Goal: Task Accomplishment & Management: Manage account settings

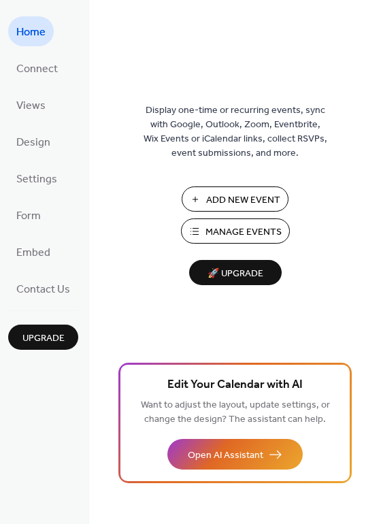
click at [253, 233] on span "Manage Events" at bounding box center [244, 232] width 76 height 14
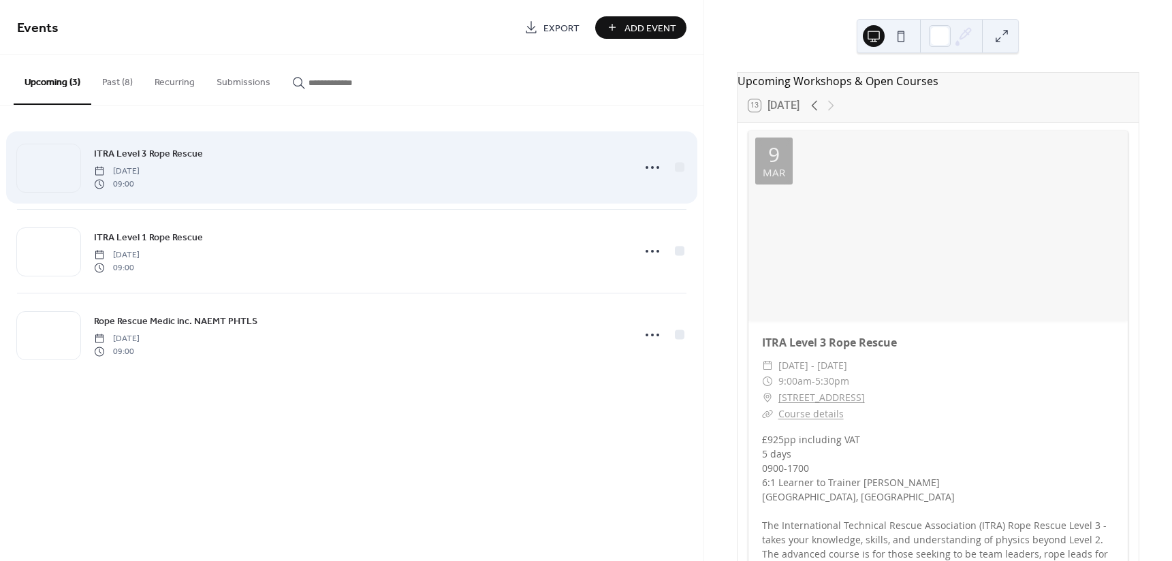
click at [289, 178] on div "ITRA Level 3 Rope Rescue [DATE] 09:00" at bounding box center [359, 168] width 530 height 44
click at [644, 166] on icon at bounding box center [652, 168] width 22 height 22
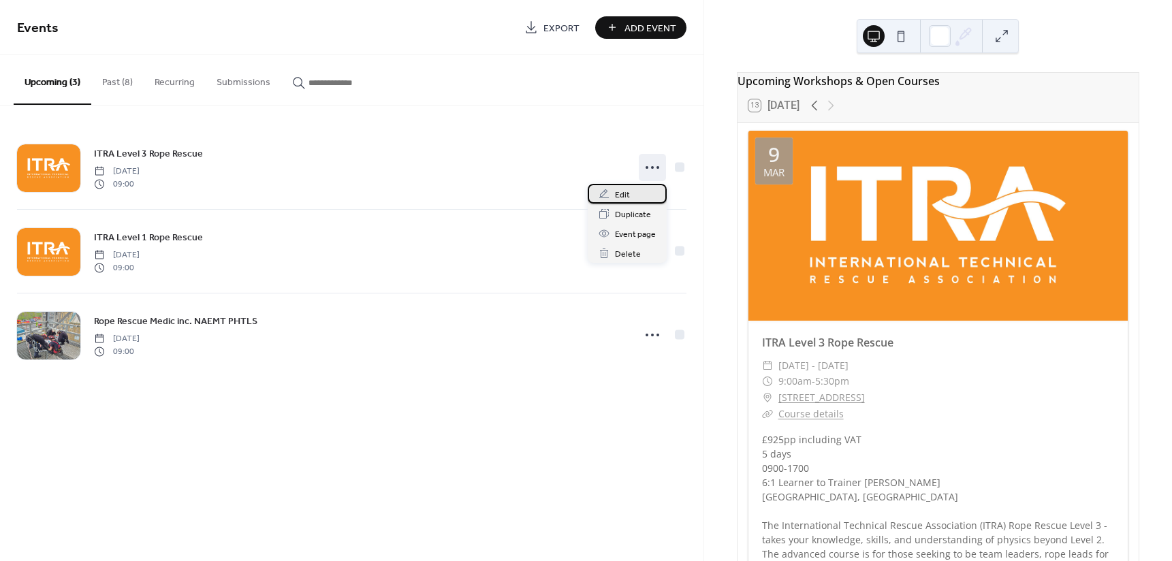
click at [619, 199] on span "Edit" at bounding box center [622, 195] width 15 height 14
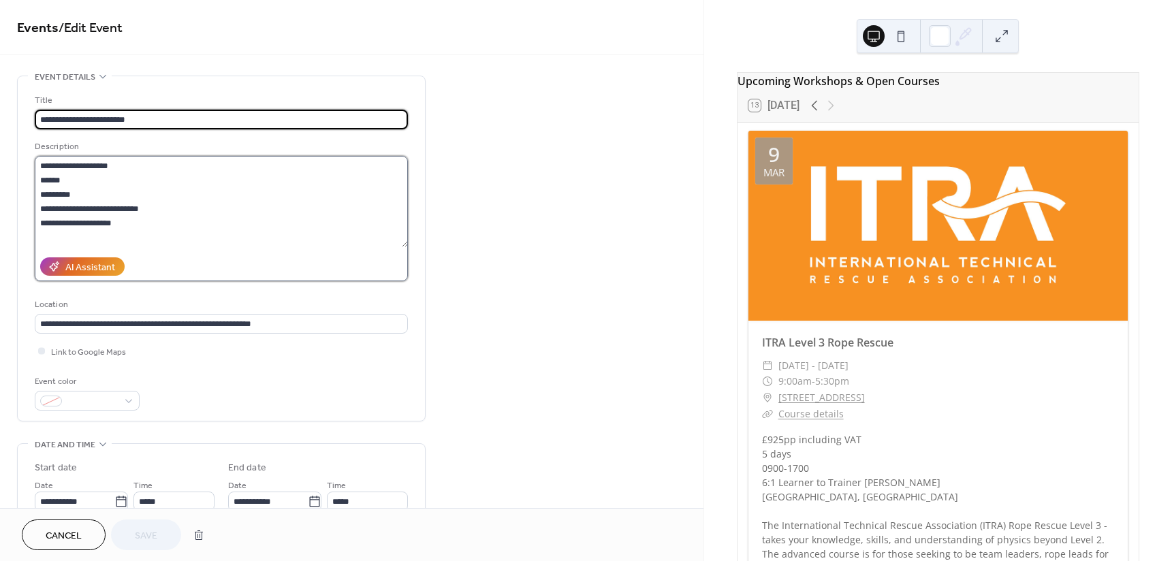
click at [178, 204] on textarea "**********" at bounding box center [221, 201] width 373 height 91
click at [146, 232] on textarea "**********" at bounding box center [221, 201] width 373 height 91
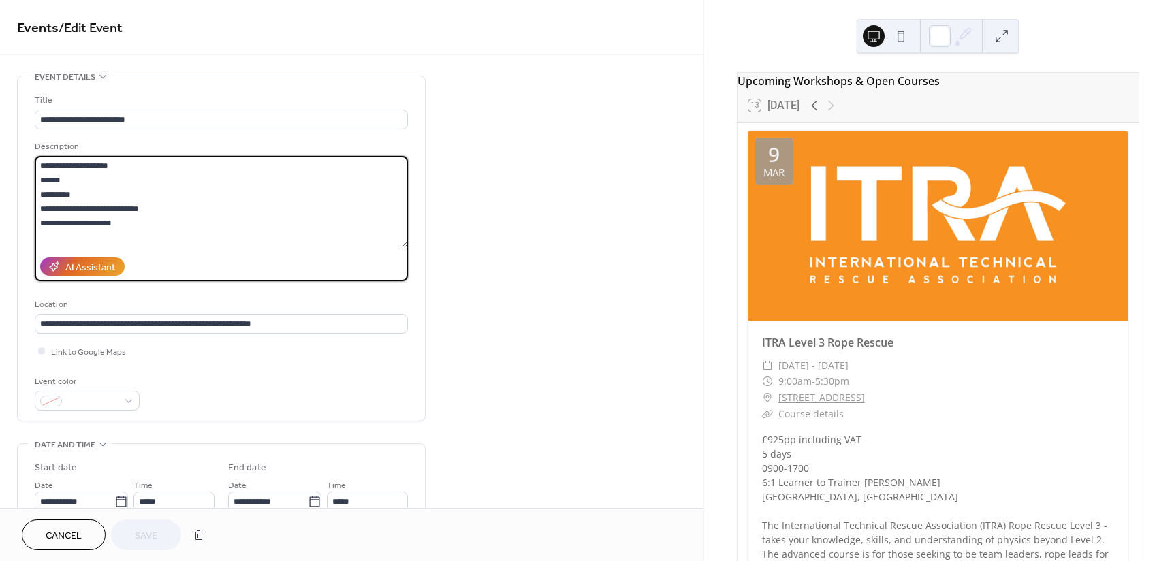
scroll to position [214, 0]
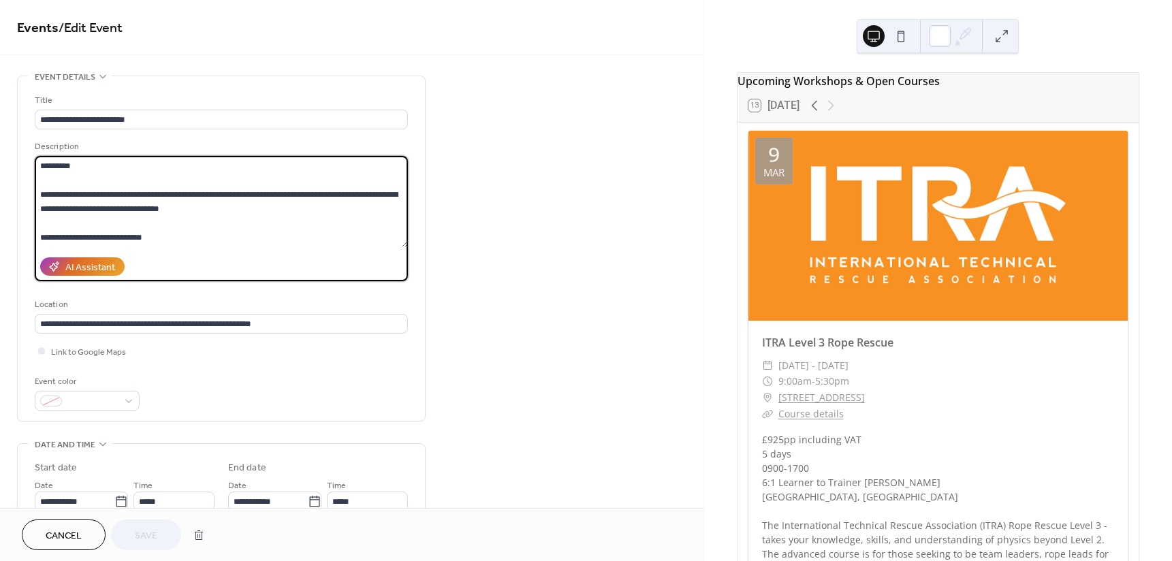
drag, startPoint x: 123, startPoint y: 235, endPoint x: 298, endPoint y: 263, distance: 177.3
click at [295, 265] on div "**********" at bounding box center [221, 211] width 373 height 142
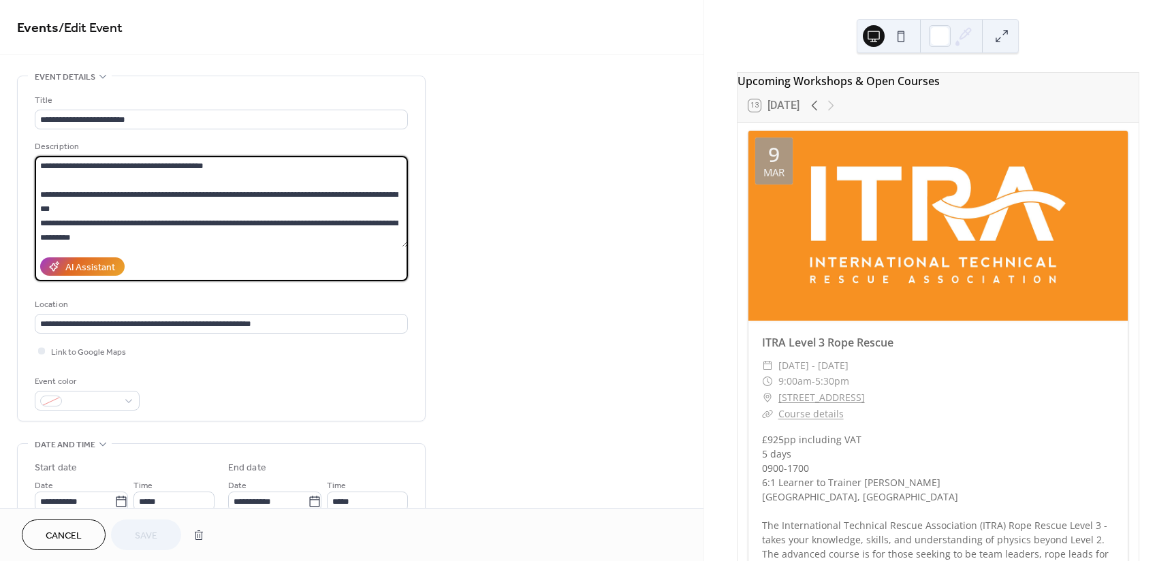
scroll to position [146, 0]
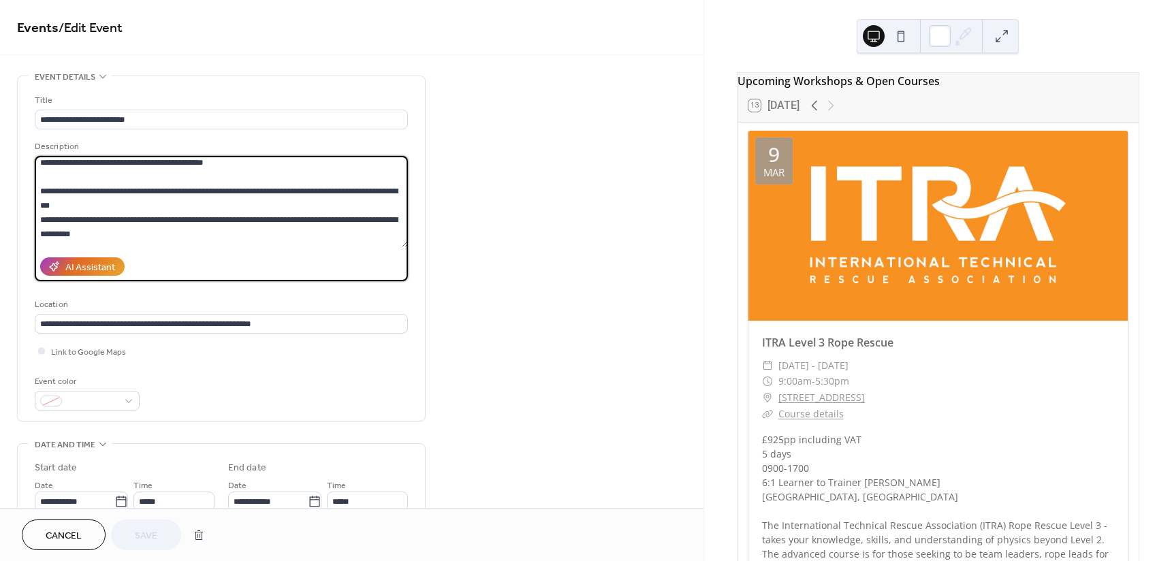
click at [266, 170] on textarea "**********" at bounding box center [221, 201] width 373 height 91
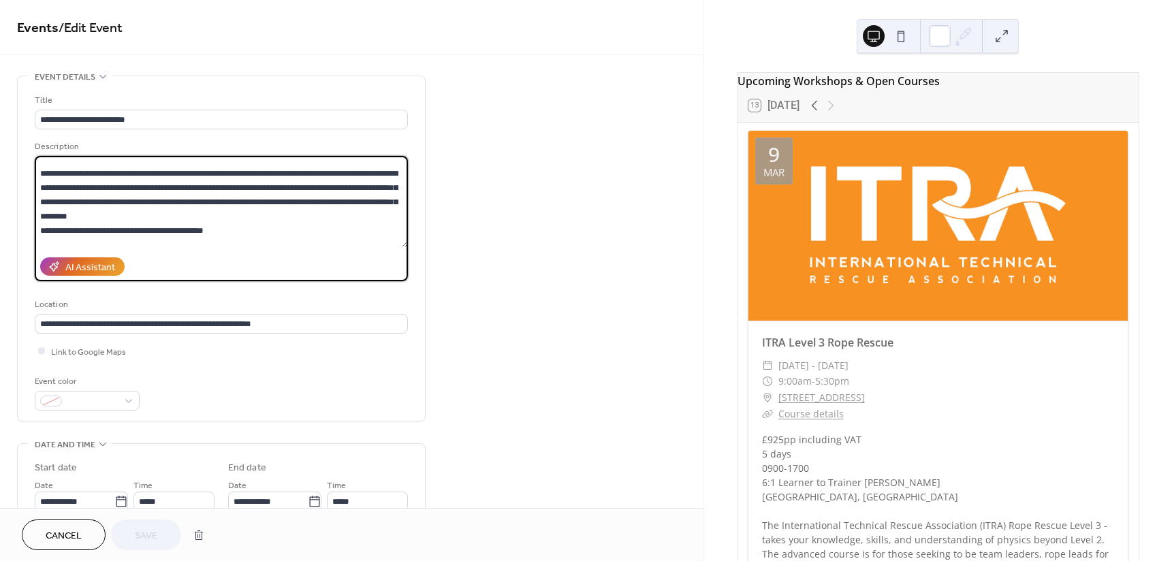
scroll to position [86, 0]
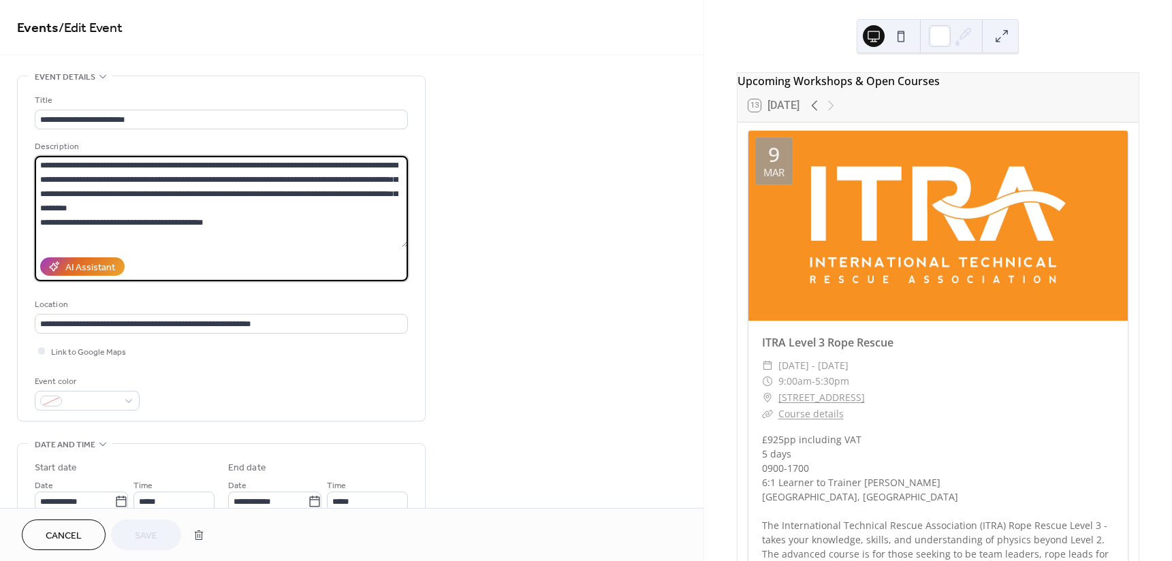
drag, startPoint x: 63, startPoint y: 242, endPoint x: 43, endPoint y: 171, distance: 73.7
click at [43, 171] on textarea "**********" at bounding box center [221, 201] width 373 height 91
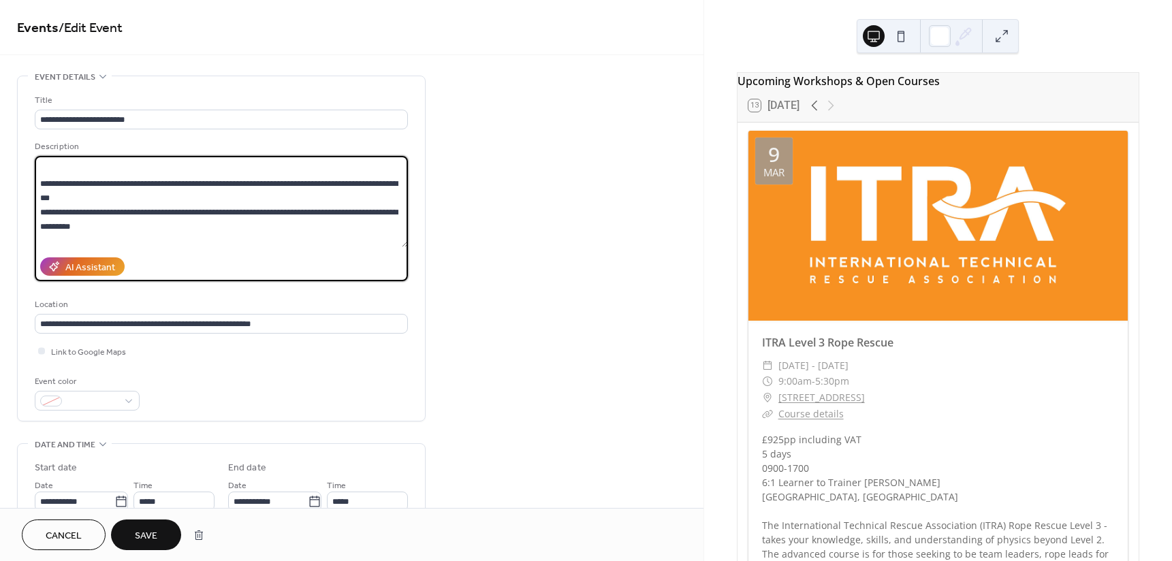
scroll to position [112, 0]
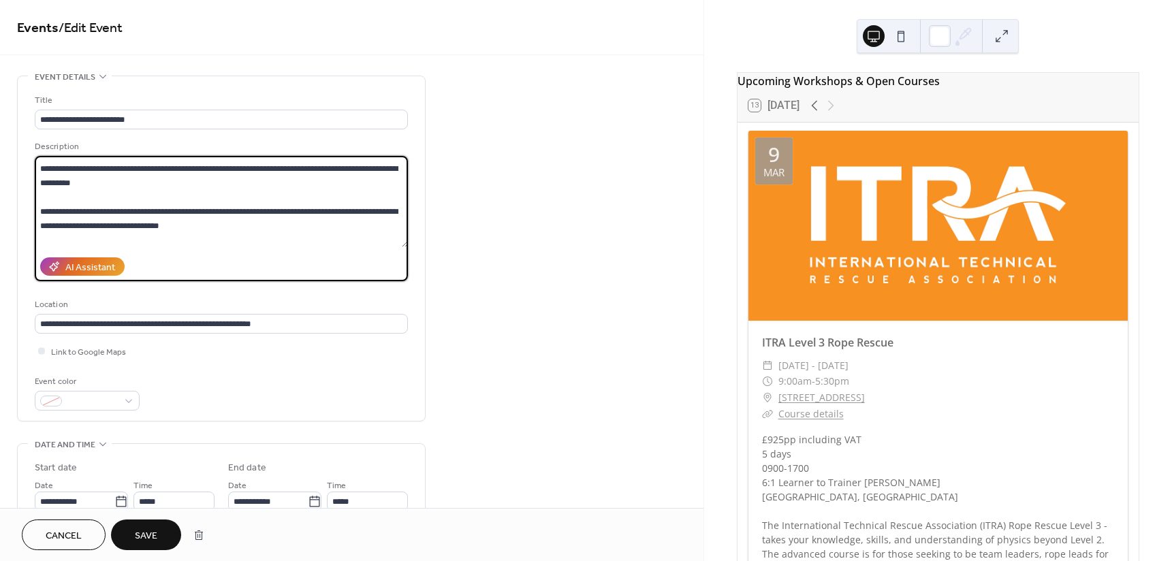
click at [206, 195] on textarea "**********" at bounding box center [221, 201] width 373 height 91
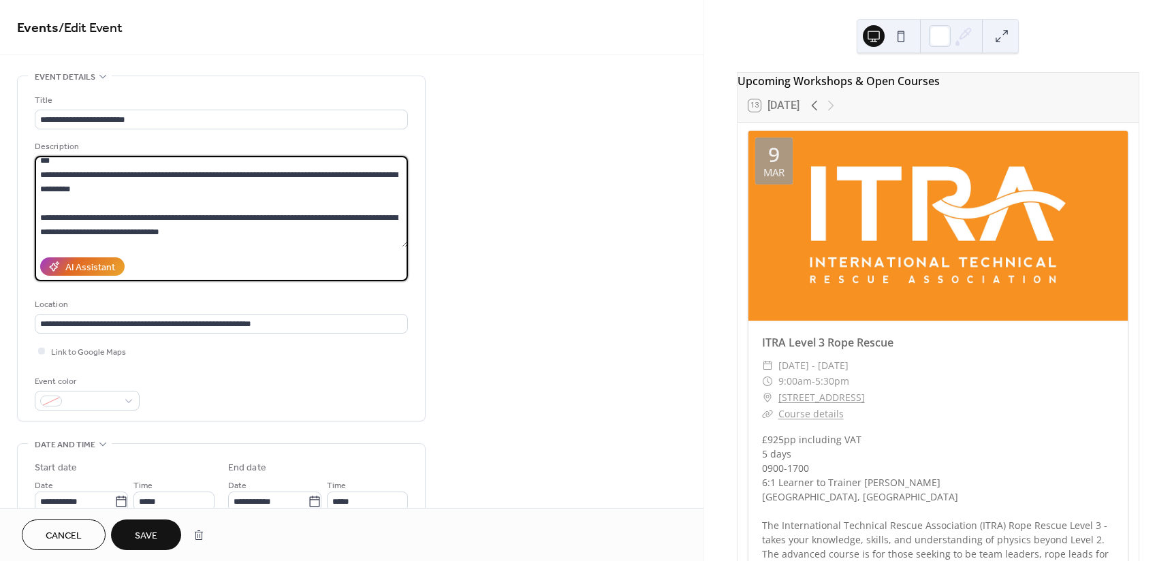
scroll to position [129, 0]
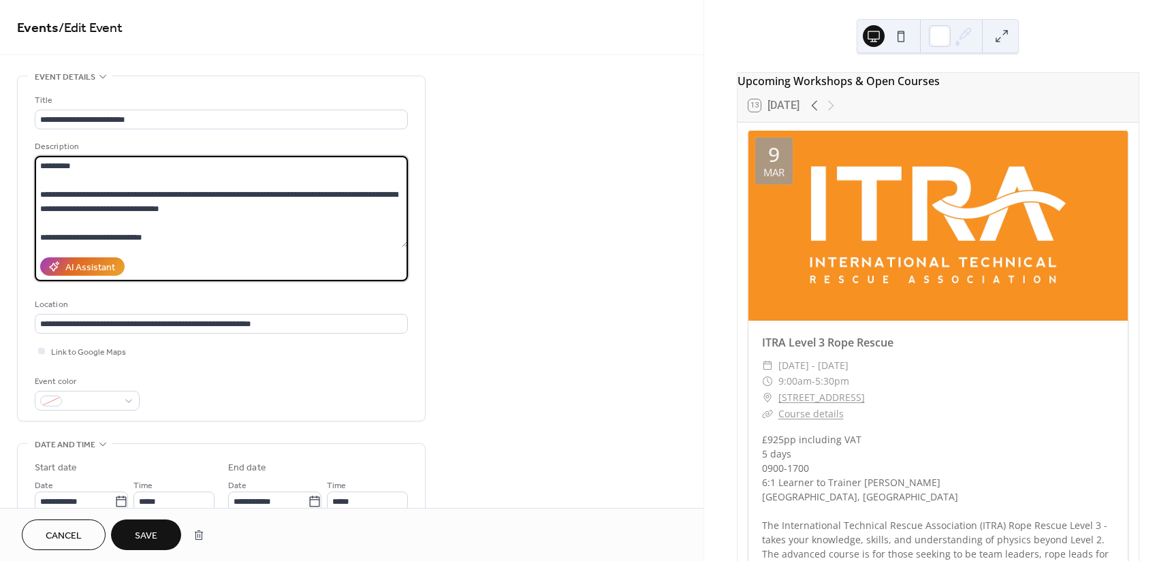
type textarea "**********"
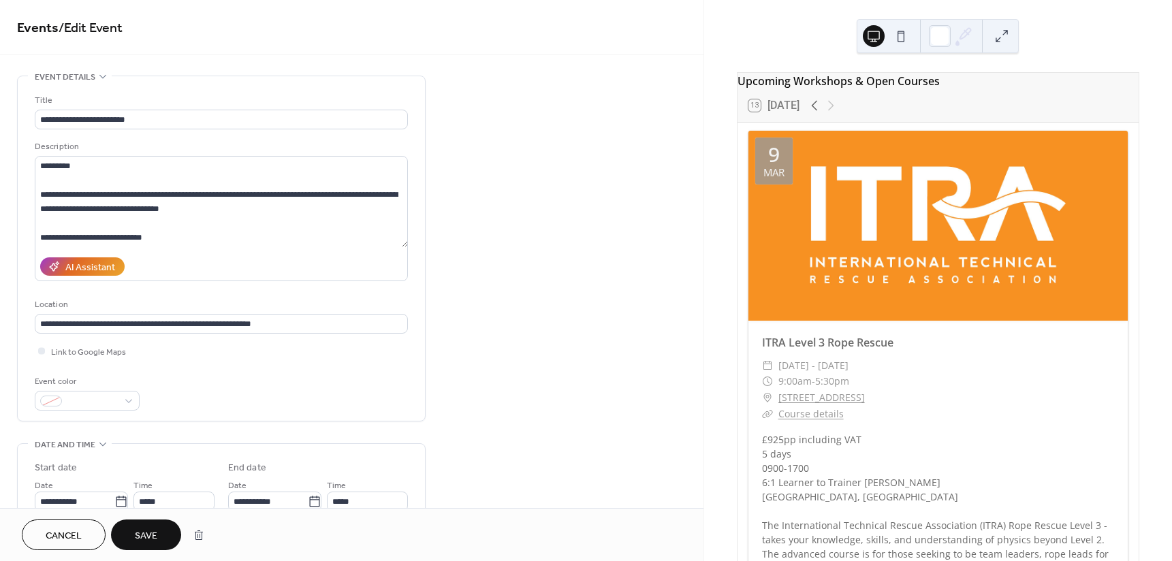
click at [157, 538] on span "Save" at bounding box center [146, 536] width 22 height 14
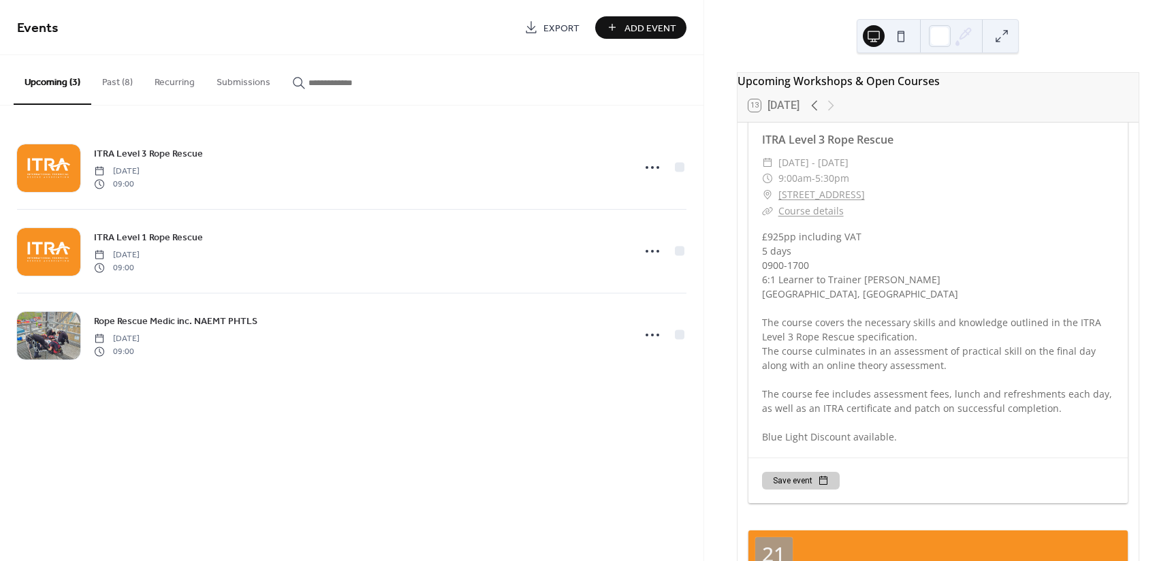
scroll to position [204, 0]
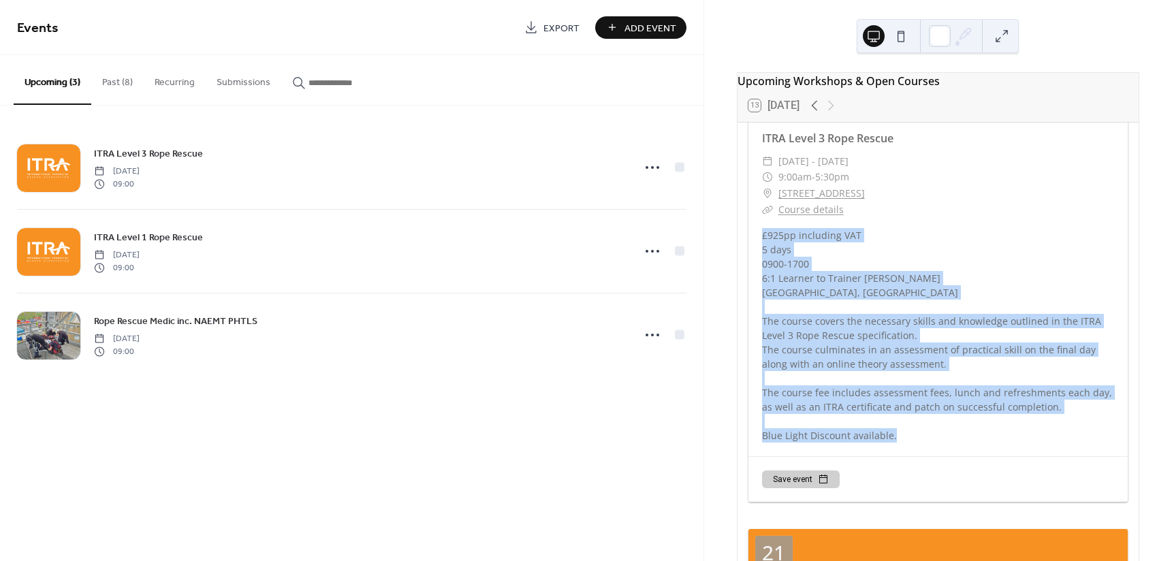
drag, startPoint x: 894, startPoint y: 440, endPoint x: 756, endPoint y: 237, distance: 246.0
click at [756, 237] on div "£925pp including VAT 5 days 0900-1700 6:1 Learner to Trainer Ratio [GEOGRAPHIC_…" at bounding box center [937, 335] width 379 height 214
drag, startPoint x: 777, startPoint y: 236, endPoint x: 771, endPoint y: 260, distance: 25.1
click at [771, 260] on div "£925pp including VAT 5 days 0900-1700 6:1 Learner to Trainer Ratio [GEOGRAPHIC_…" at bounding box center [937, 335] width 379 height 214
drag, startPoint x: 890, startPoint y: 444, endPoint x: 751, endPoint y: 232, distance: 253.6
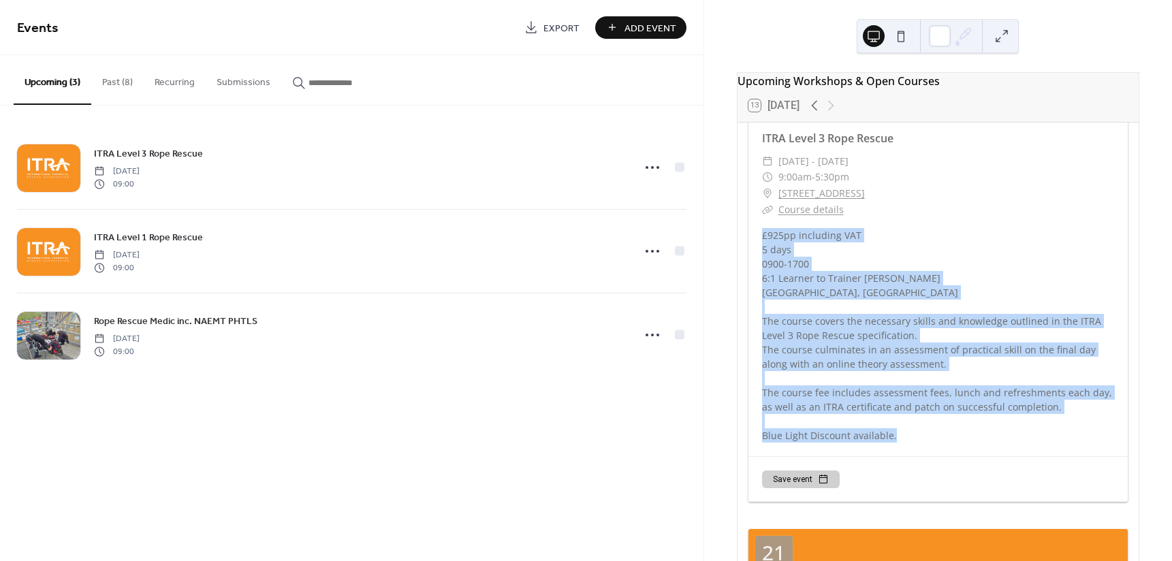
click at [751, 232] on div "£925pp including VAT 5 days 0900-1700 6:1 Learner to Trainer Ratio [GEOGRAPHIC_…" at bounding box center [937, 335] width 379 height 214
copy div "£925pp including VAT 5 days 0900-1700 6:1 Learner to Trainer Ratio [GEOGRAPHIC_…"
click at [890, 284] on div "£925pp including VAT 5 days 0900-1700 6:1 Learner to Trainer Ratio [GEOGRAPHIC_…" at bounding box center [937, 335] width 379 height 214
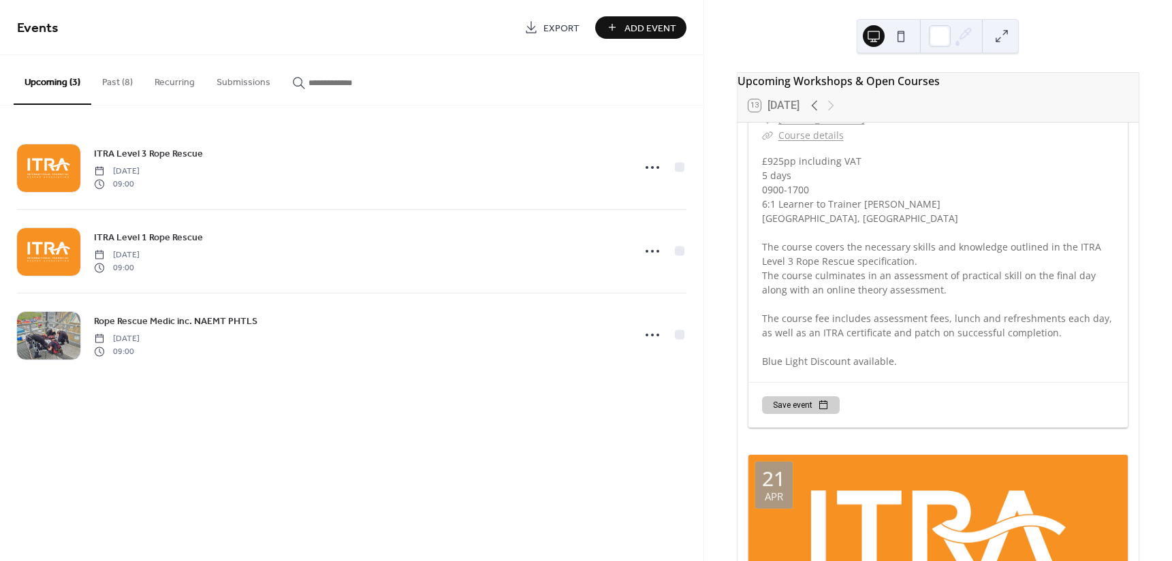
scroll to position [272, 0]
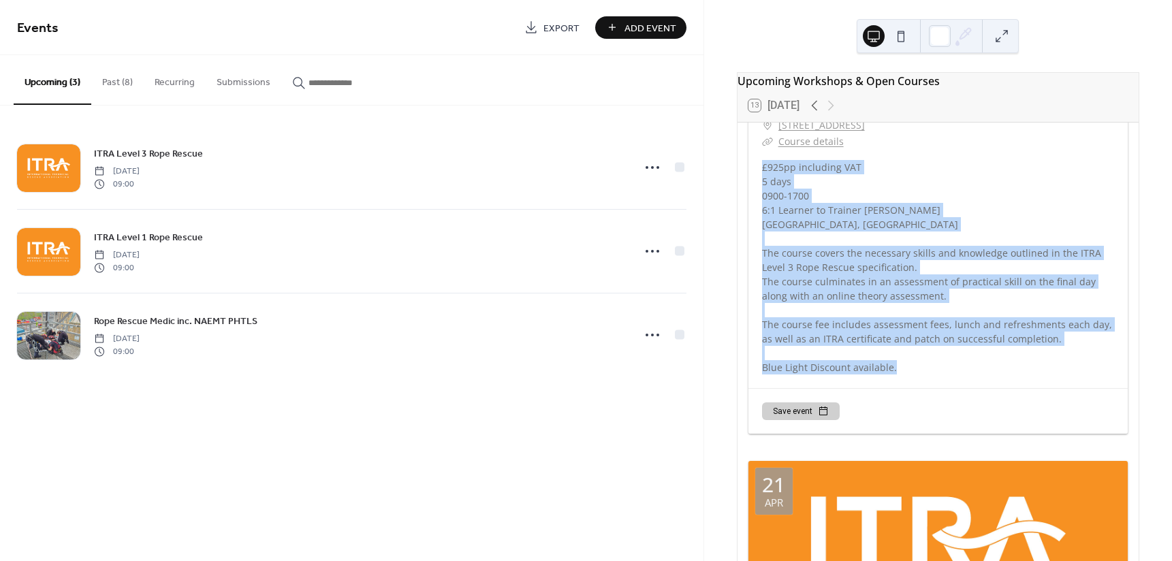
drag, startPoint x: 912, startPoint y: 376, endPoint x: 758, endPoint y: 174, distance: 253.5
click at [758, 174] on div "£925pp including VAT 5 days 0900-1700 6:1 Learner to Trainer Ratio [GEOGRAPHIC_…" at bounding box center [937, 267] width 379 height 214
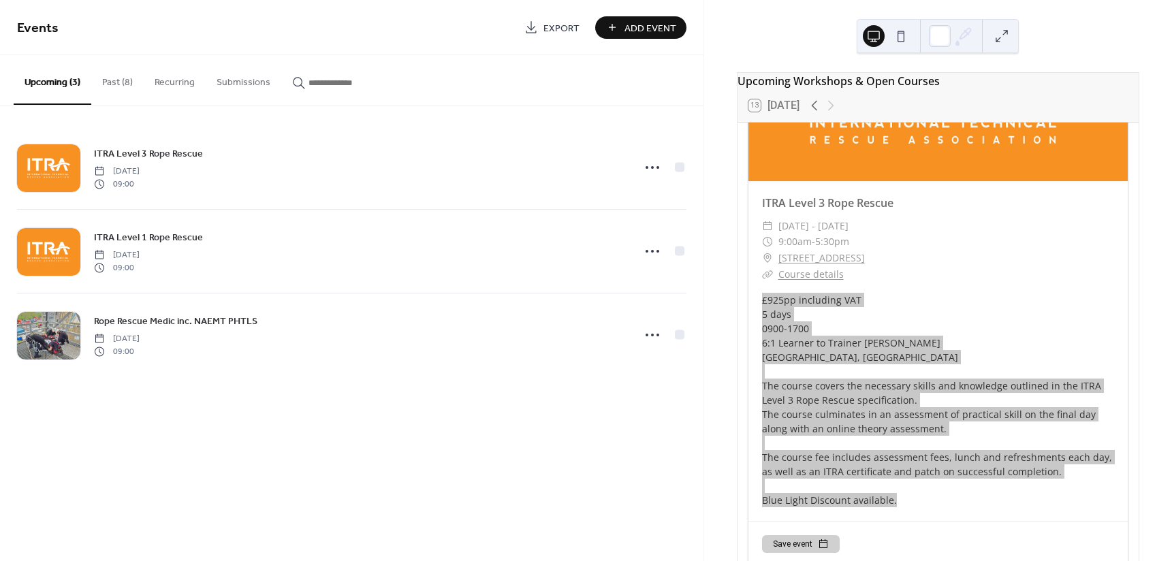
scroll to position [136, 0]
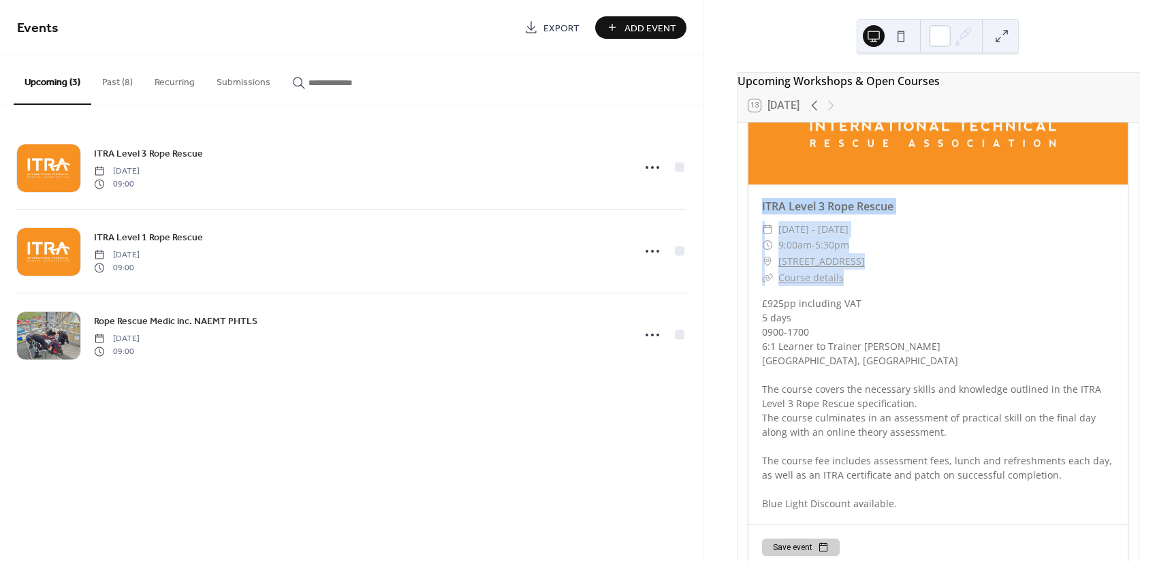
drag, startPoint x: 852, startPoint y: 283, endPoint x: 758, endPoint y: 212, distance: 117.1
click at [755, 213] on div "ITRA Level 3 Rope Rescue ​ [DATE] - [DATE] ​ 9:00am - 5:30pm ​ [GEOGRAPHIC_DATA…" at bounding box center [937, 354] width 379 height 340
copy div "ITRA Level 3 Rope Rescue ​ [DATE] - [DATE] ​ 9:00am - 5:30pm ​ [GEOGRAPHIC_DATA…"
click at [974, 214] on div "ITRA Level 3 Rope Rescue" at bounding box center [937, 206] width 379 height 16
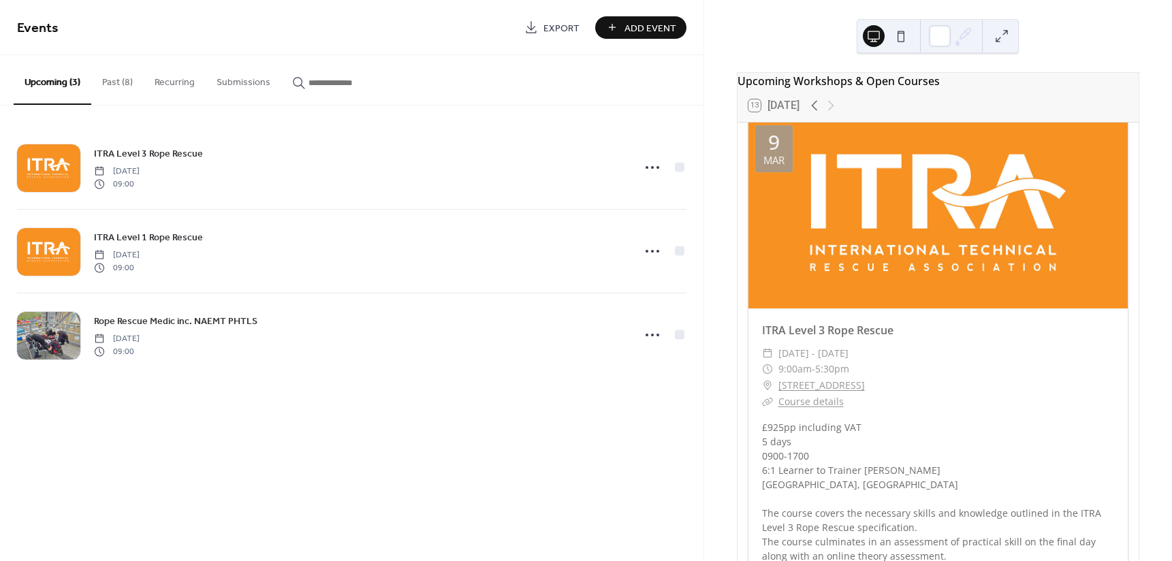
scroll to position [0, 0]
